Goal: Task Accomplishment & Management: Complete application form

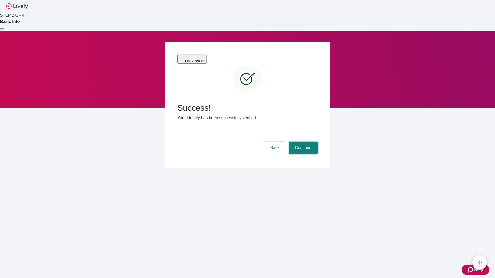
click at [302, 142] on button "Continue" at bounding box center [302, 148] width 29 height 12
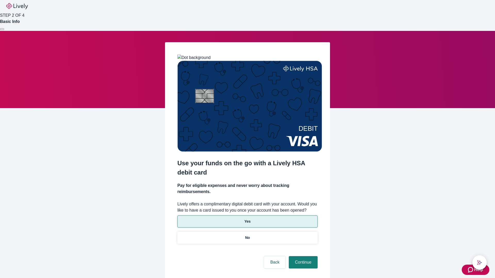
click at [247, 219] on p "Yes" at bounding box center [247, 221] width 6 height 5
click at [302, 256] on button "Continue" at bounding box center [302, 262] width 29 height 12
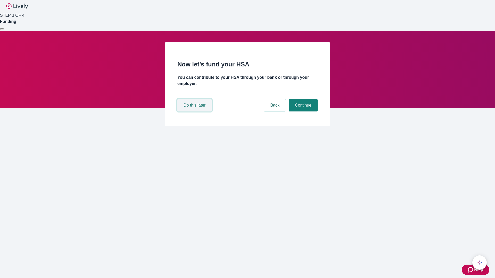
click at [195, 112] on button "Do this later" at bounding box center [194, 105] width 34 height 12
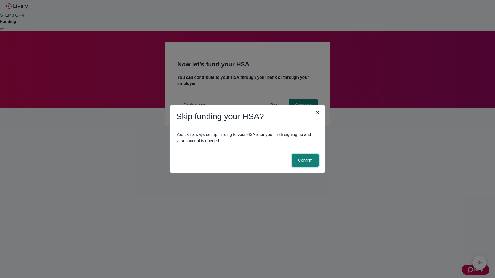
click at [304, 160] on button "Confirm" at bounding box center [305, 160] width 27 height 12
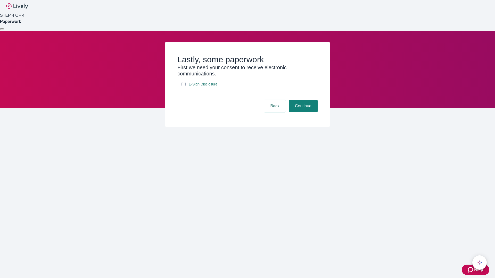
click at [183, 86] on input "E-Sign Disclosure" at bounding box center [183, 84] width 4 height 4
checkbox input "true"
click at [302, 112] on button "Continue" at bounding box center [302, 106] width 29 height 12
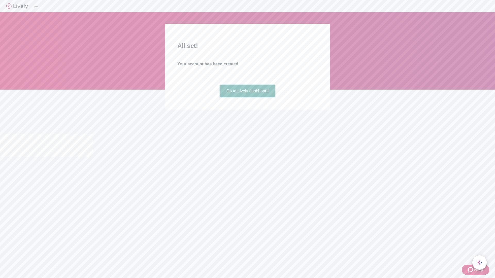
click at [247, 97] on link "Go to Lively dashboard" at bounding box center [247, 91] width 55 height 12
